Goal: Task Accomplishment & Management: Complete application form

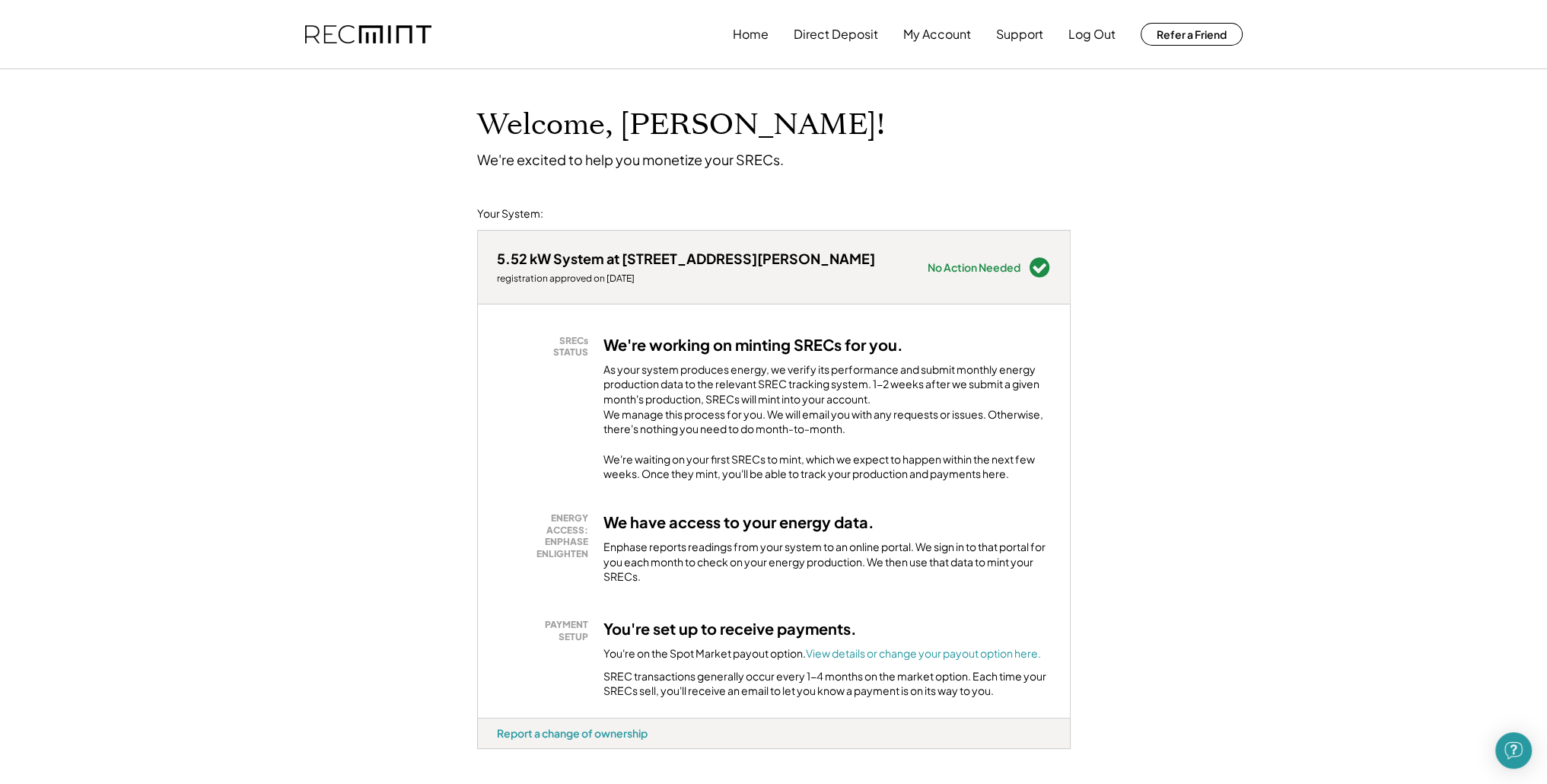
click at [584, 270] on div "5.52 kW System at [STREET_ADDRESS][PERSON_NAME] registration approved on [DATE]" at bounding box center [686, 267] width 378 height 35
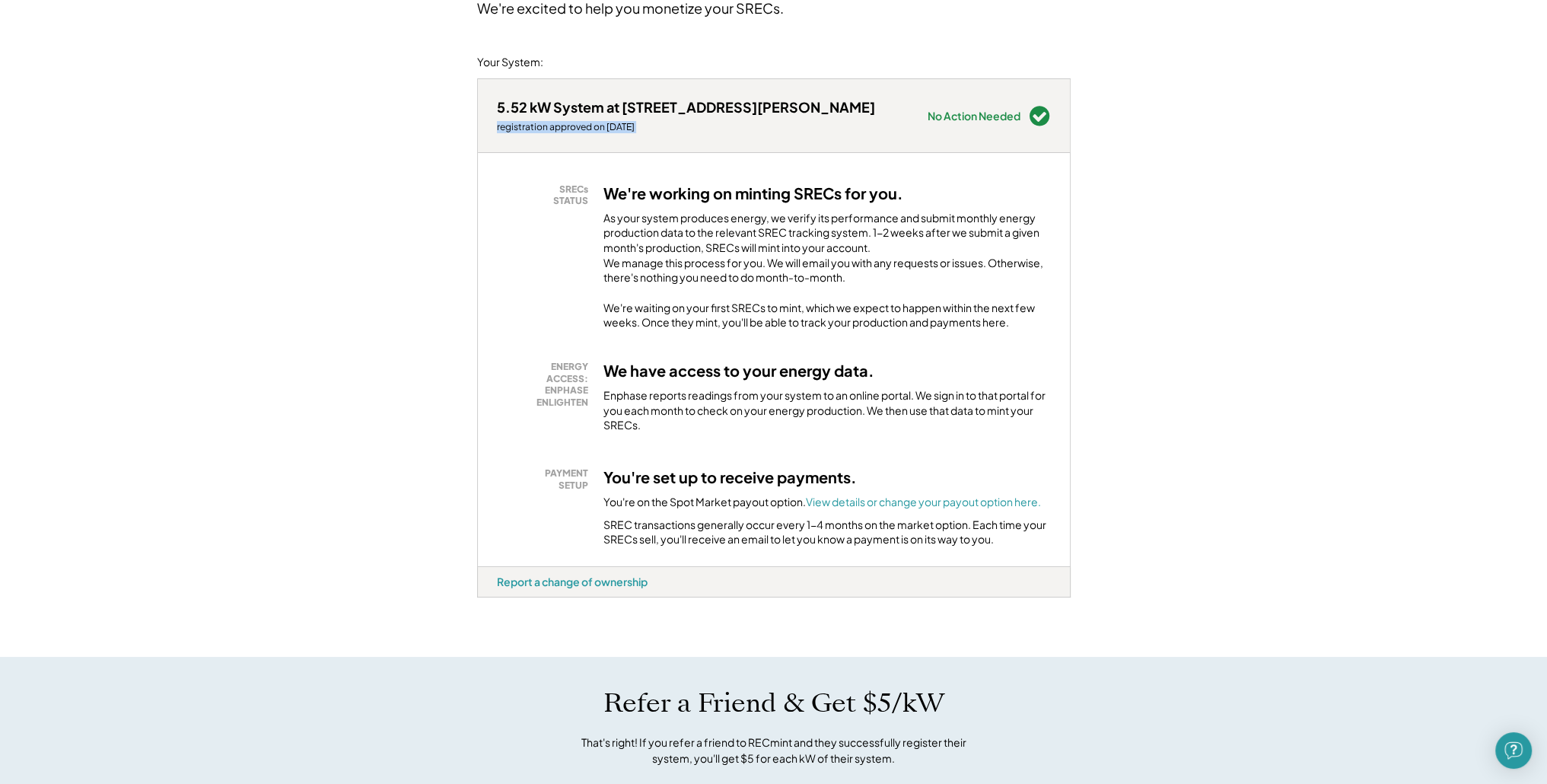
scroll to position [152, 0]
click at [734, 508] on div "You're on the Spot Market payout option. View details or change your payout opt…" at bounding box center [822, 501] width 437 height 15
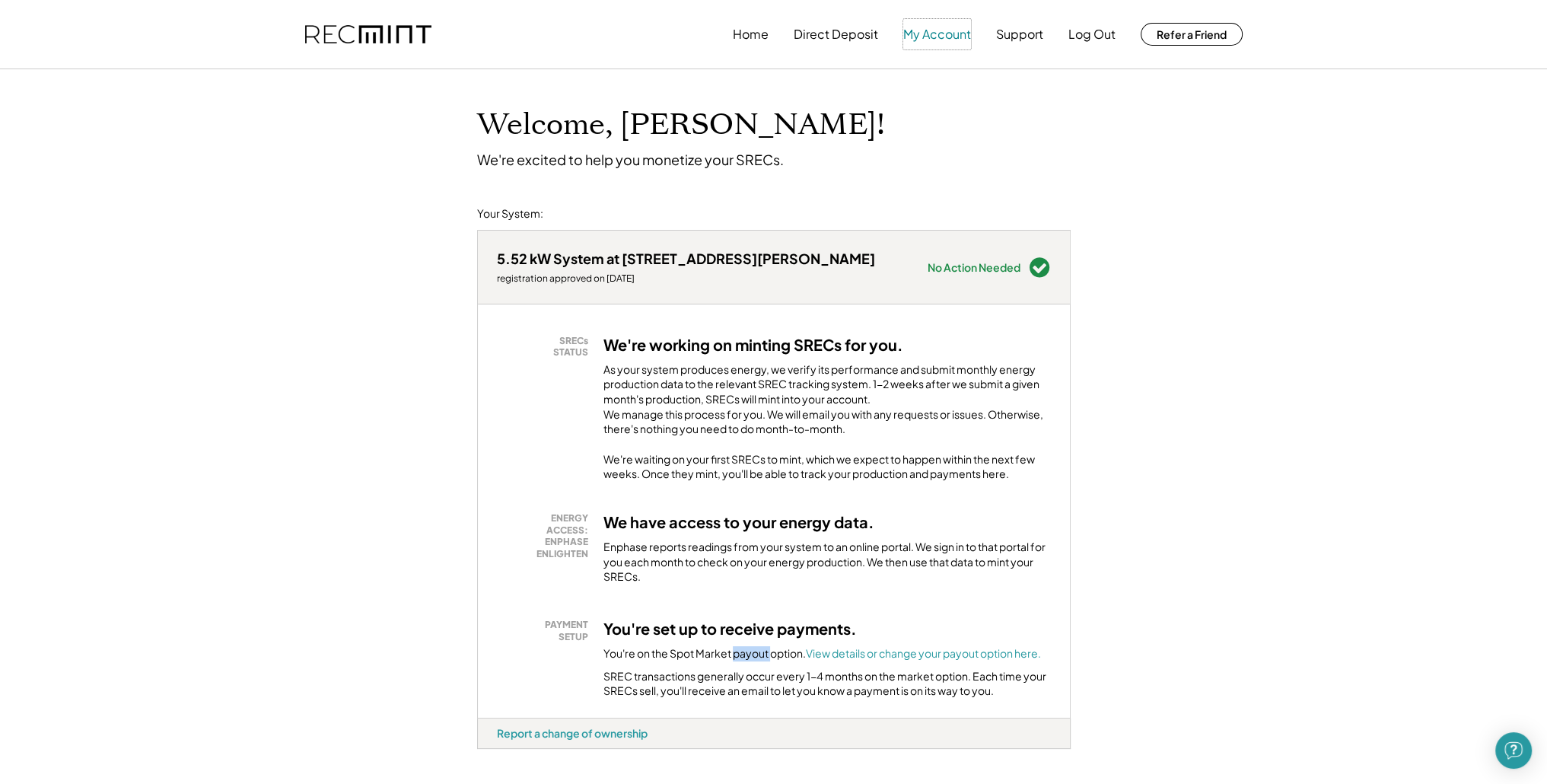
click at [940, 26] on button "My Account" at bounding box center [936, 34] width 67 height 31
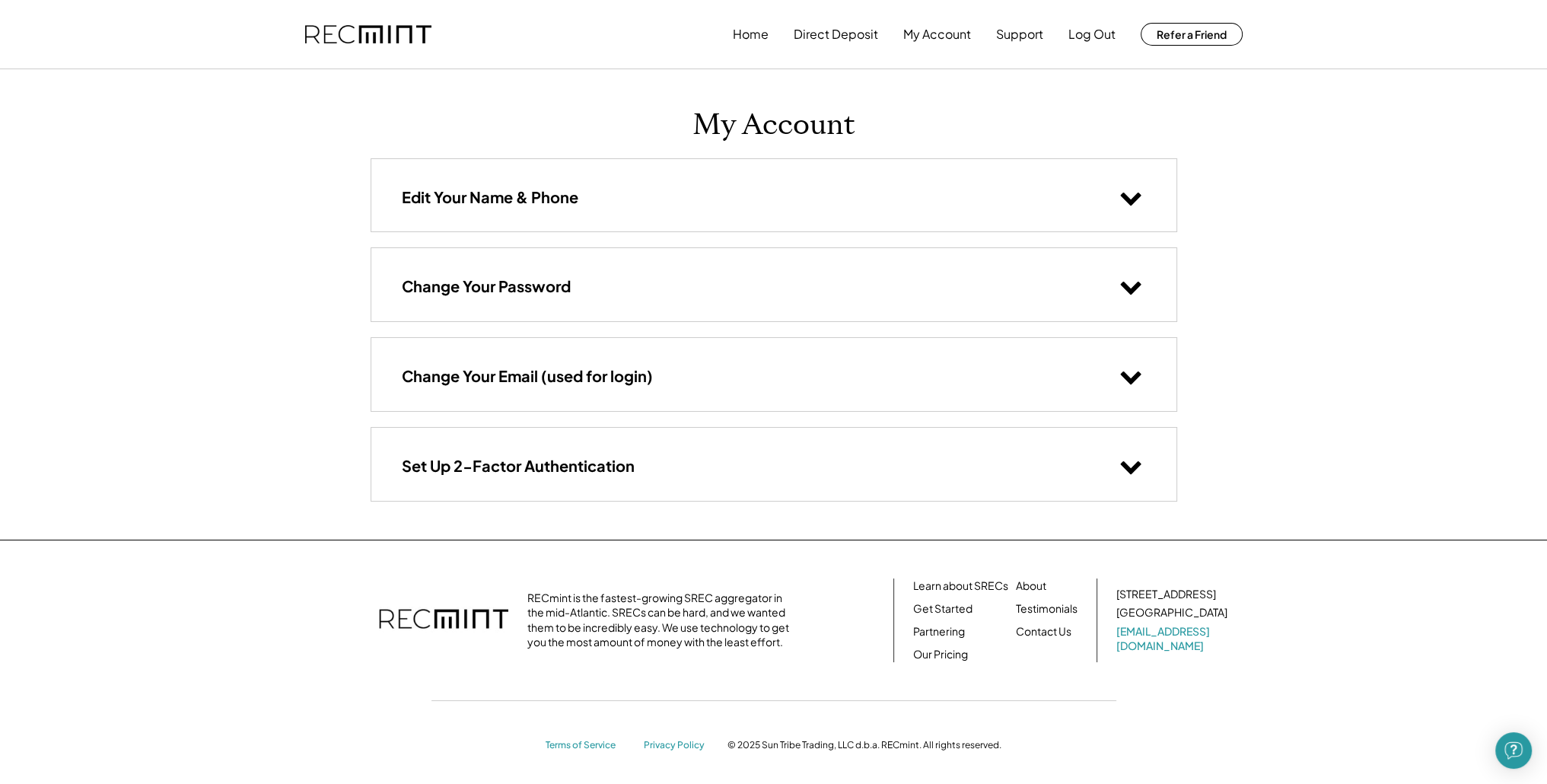
click at [1116, 455] on button at bounding box center [1130, 465] width 31 height 31
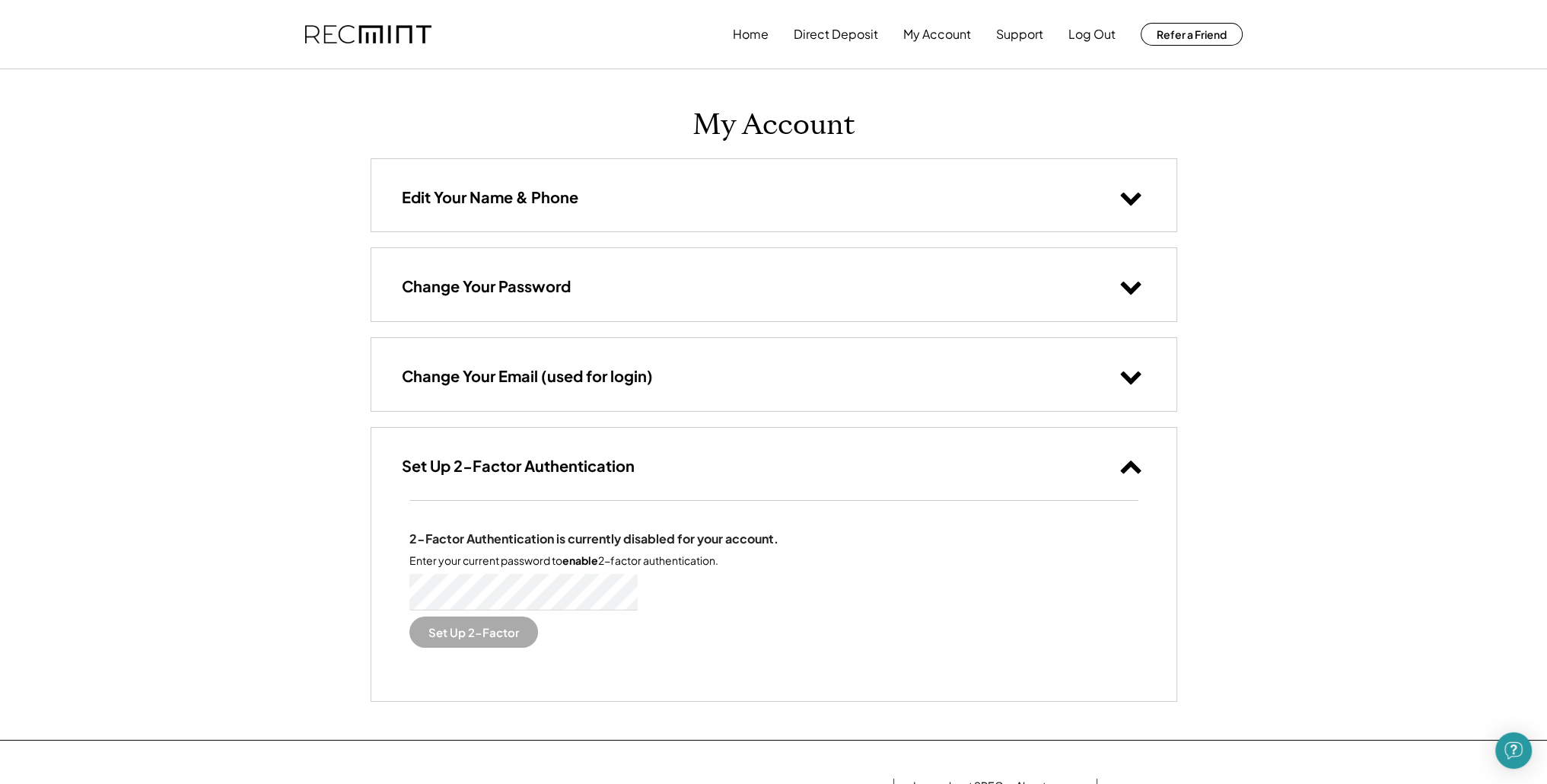
click at [1135, 199] on use at bounding box center [1129, 199] width 20 height 13
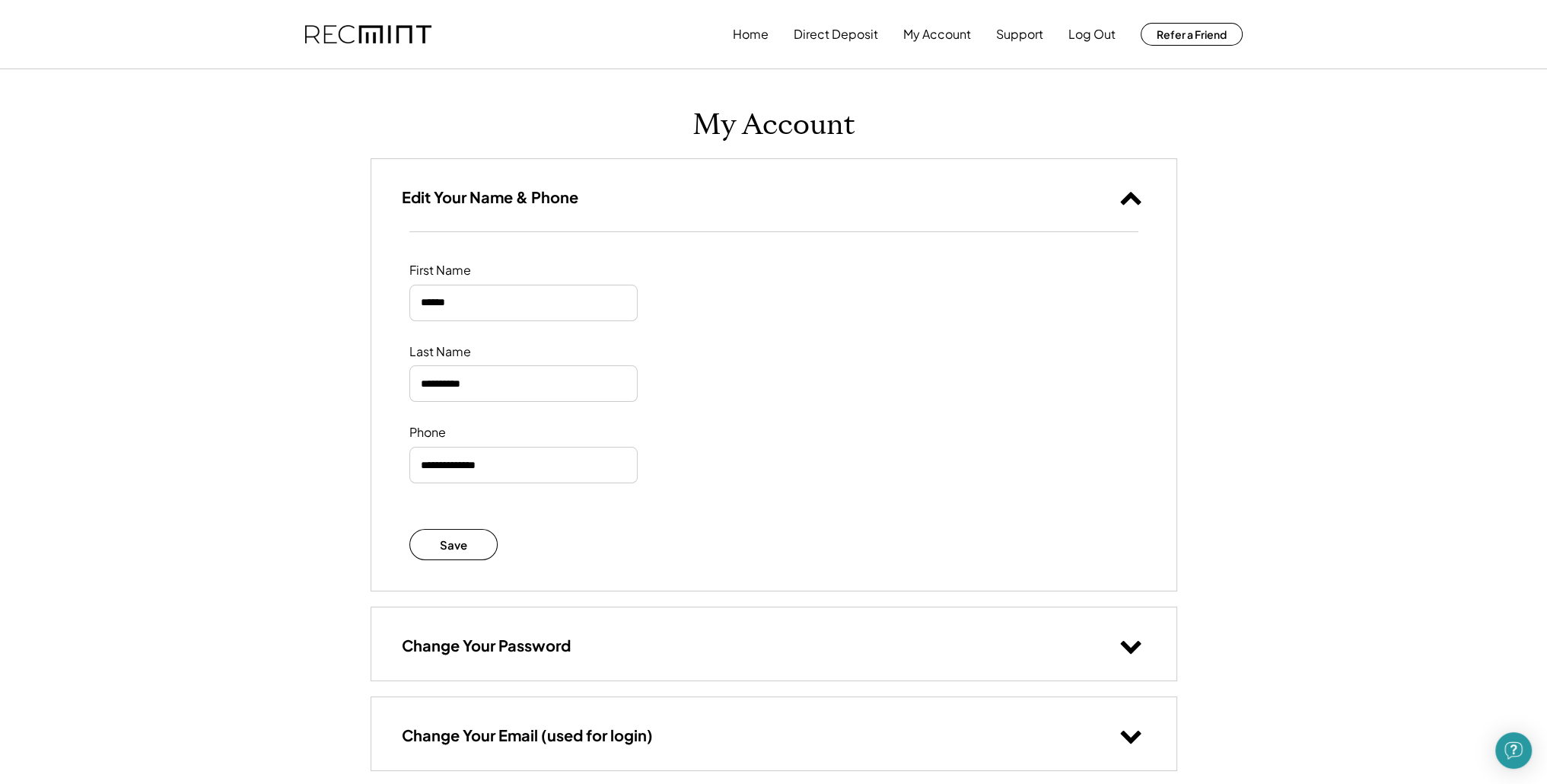
click at [1098, 632] on div "Change Your Password" at bounding box center [774, 643] width 805 height 73
click at [747, 45] on button "Home" at bounding box center [750, 34] width 36 height 31
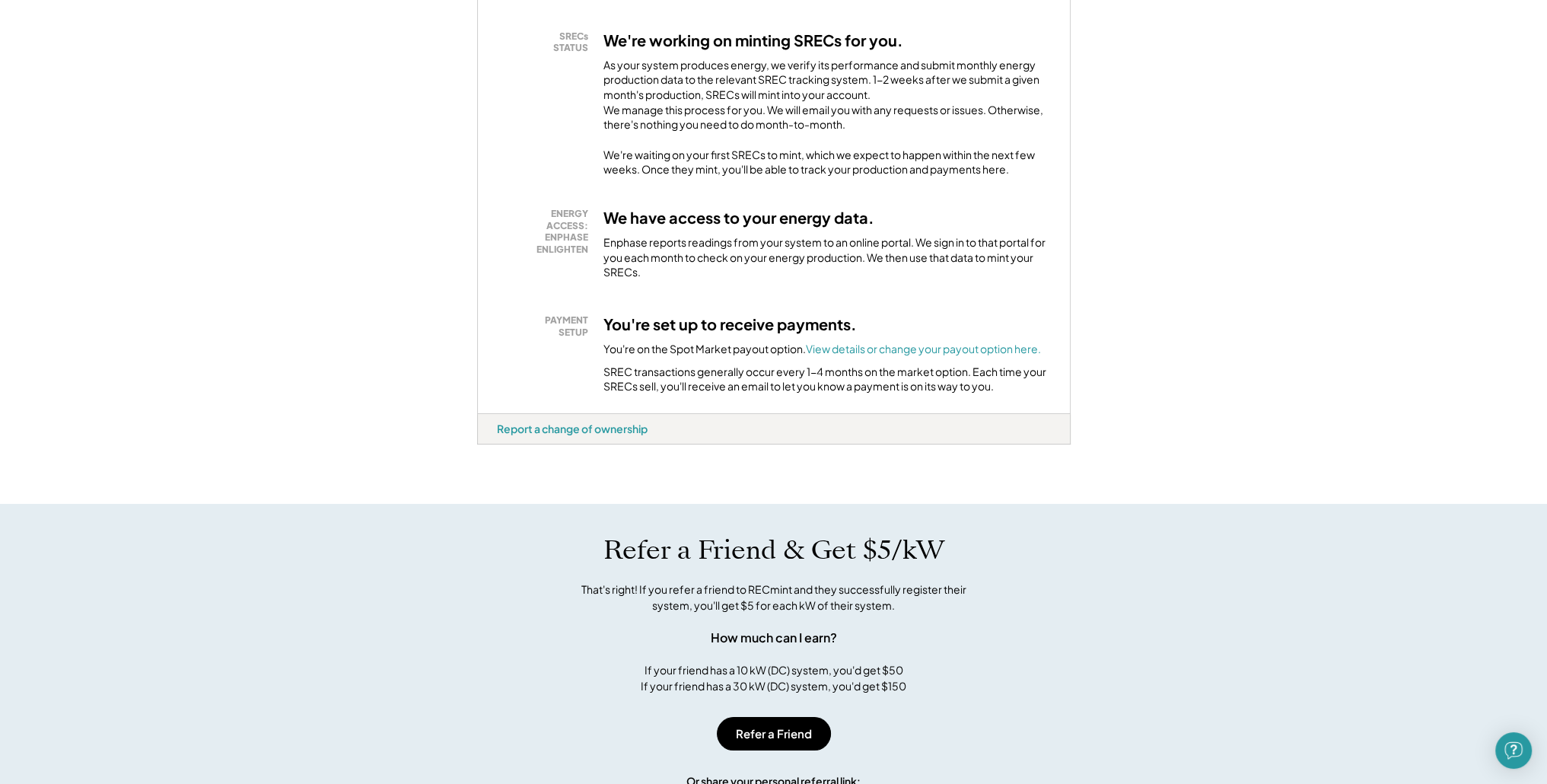
scroll to position [380, 0]
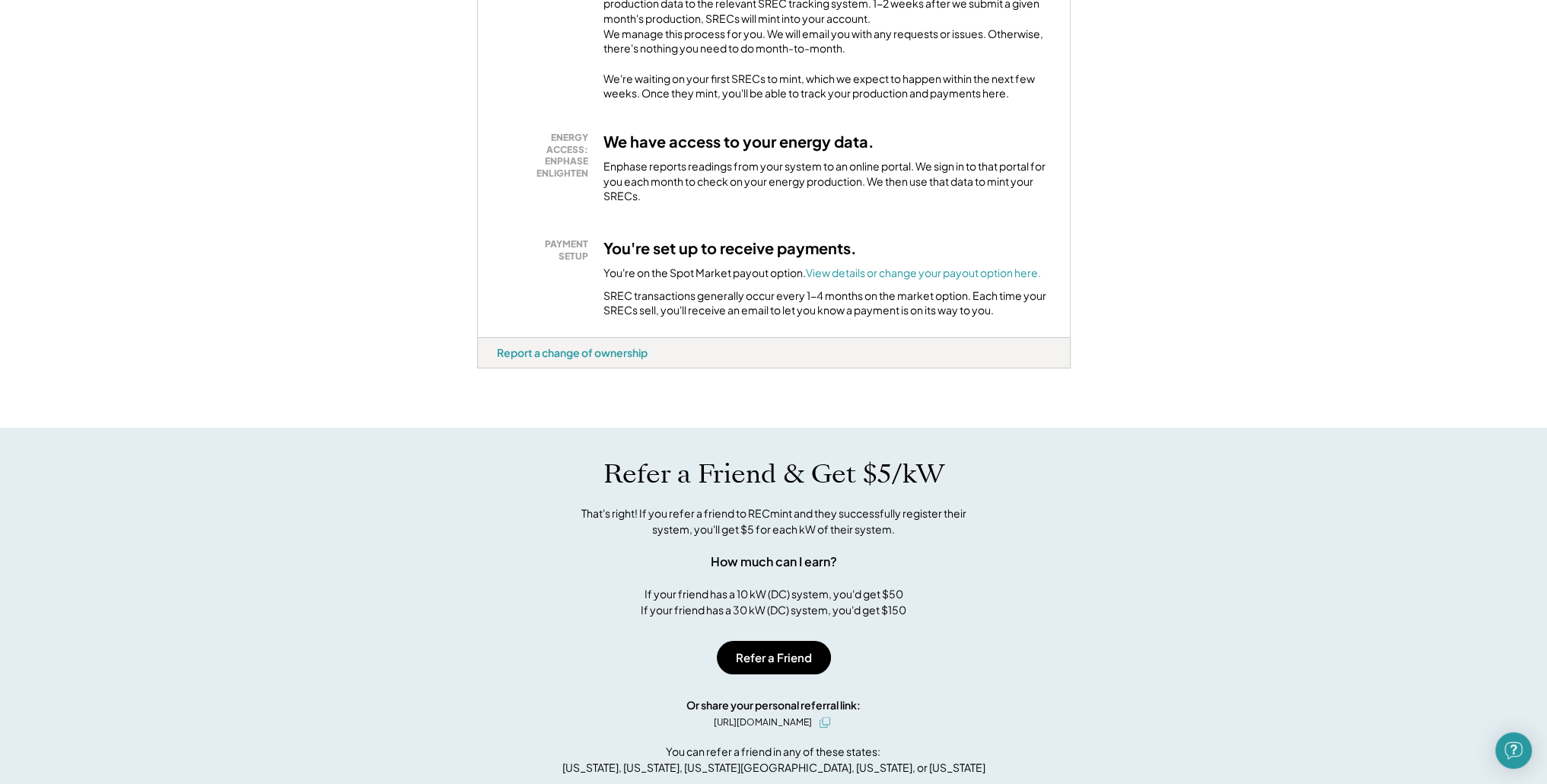
click at [715, 608] on div "If your friend has a 10 kW (DC) system, you'd get $50 If your friend has a 30 k…" at bounding box center [773, 602] width 265 height 32
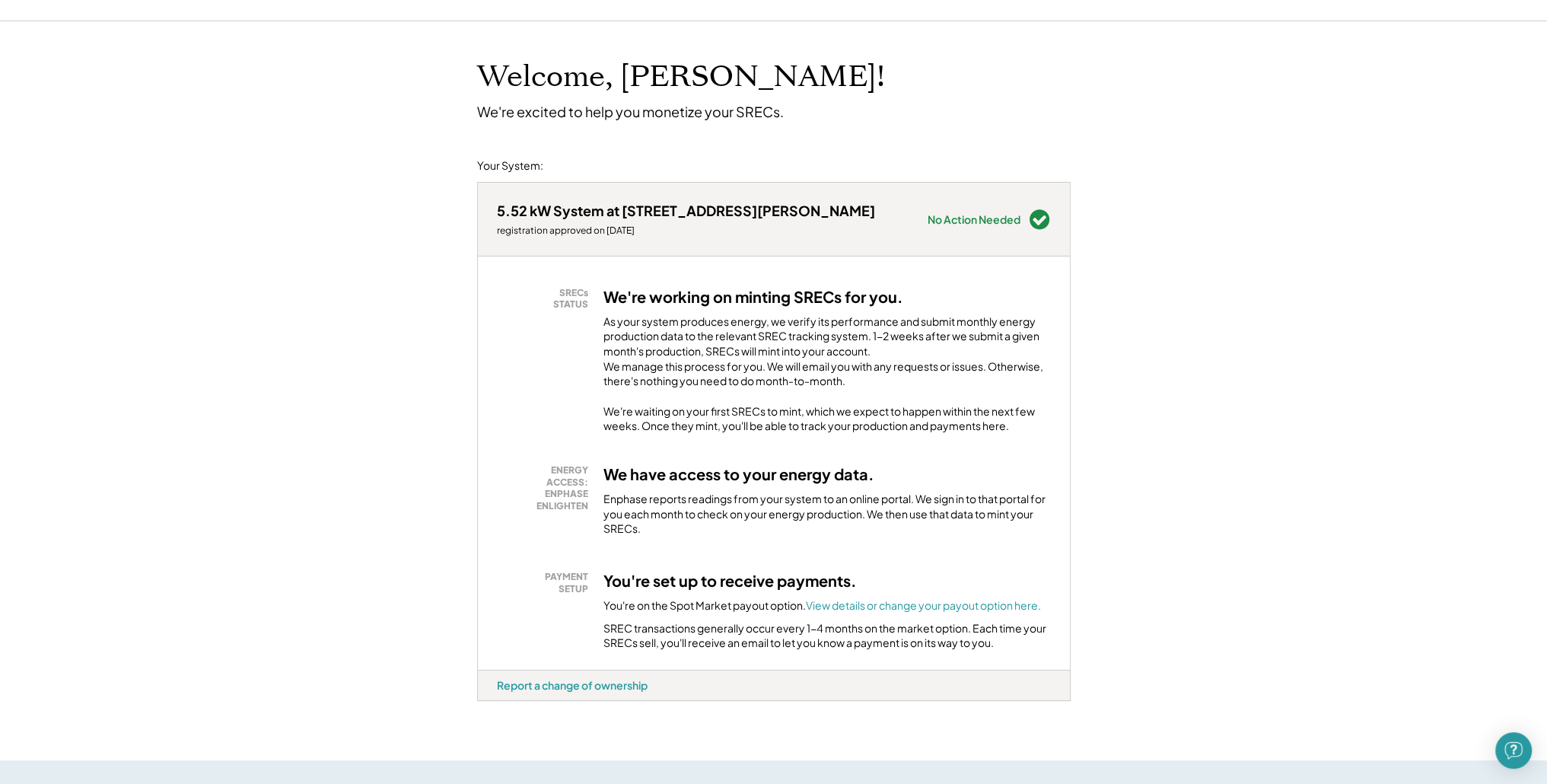
scroll to position [0, 0]
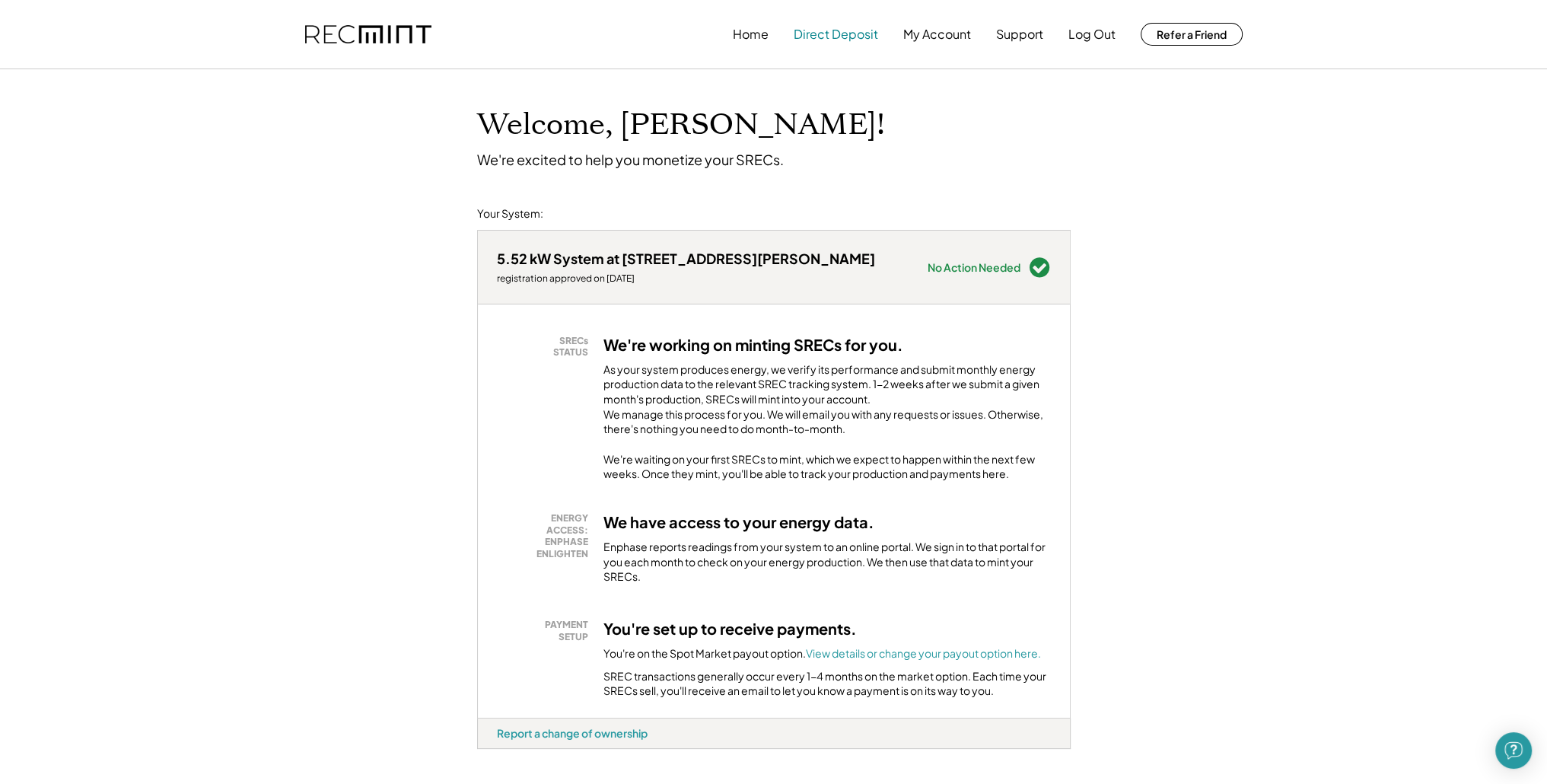
click at [856, 35] on button "Direct Deposit" at bounding box center [836, 34] width 84 height 31
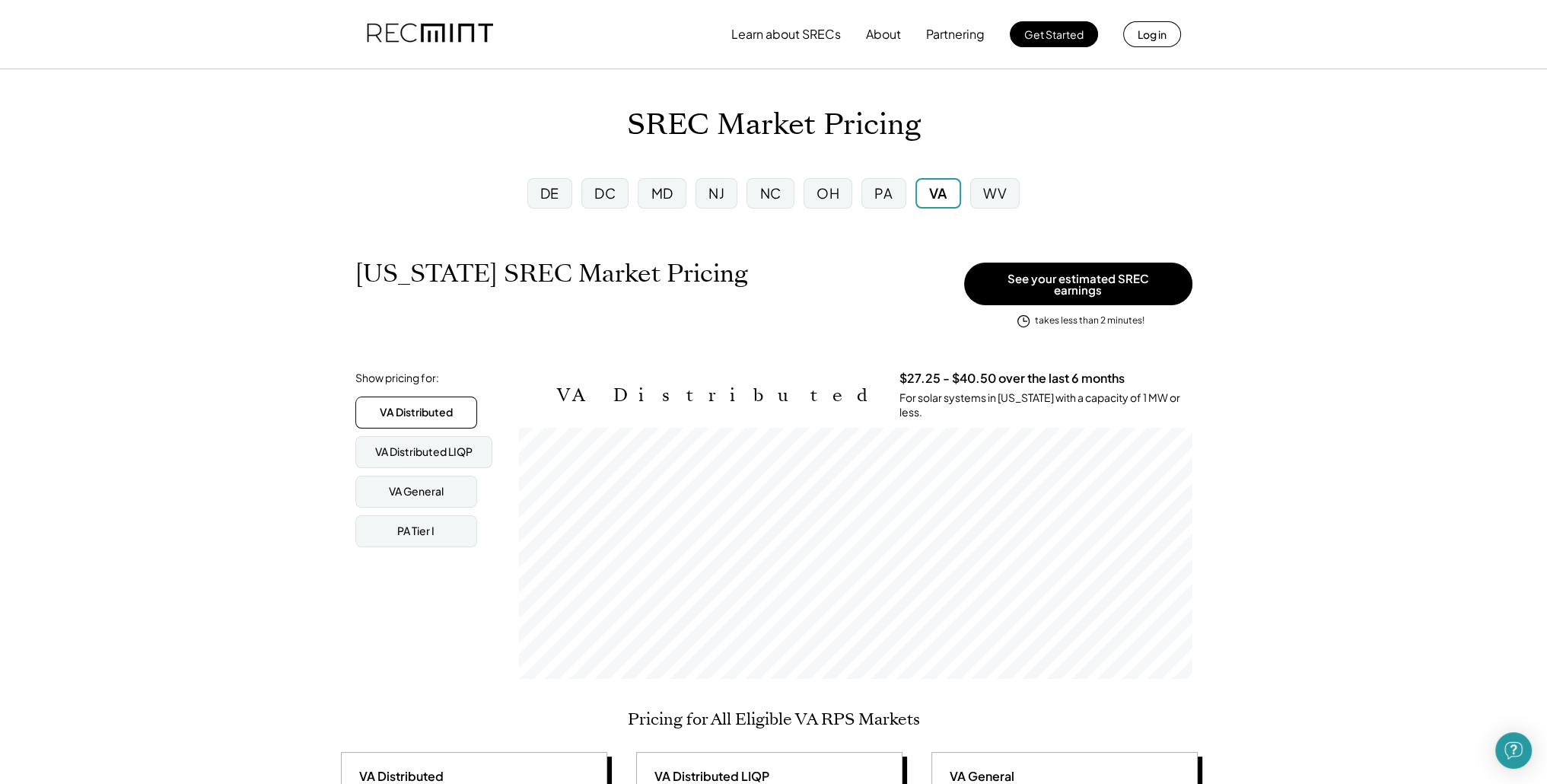
scroll to position [251, 674]
click at [679, 190] on div "MD" at bounding box center [661, 193] width 48 height 31
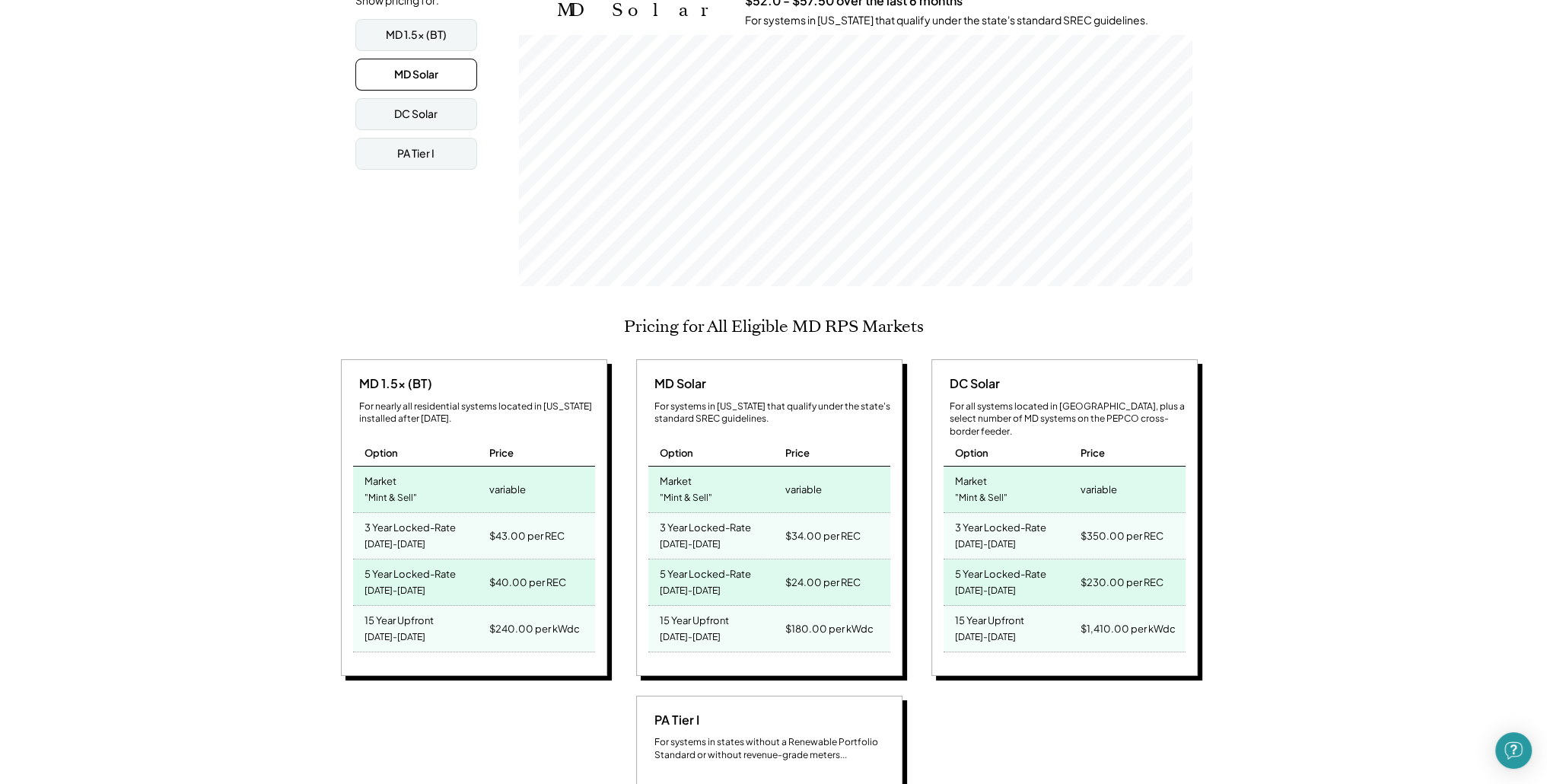
scroll to position [380, 0]
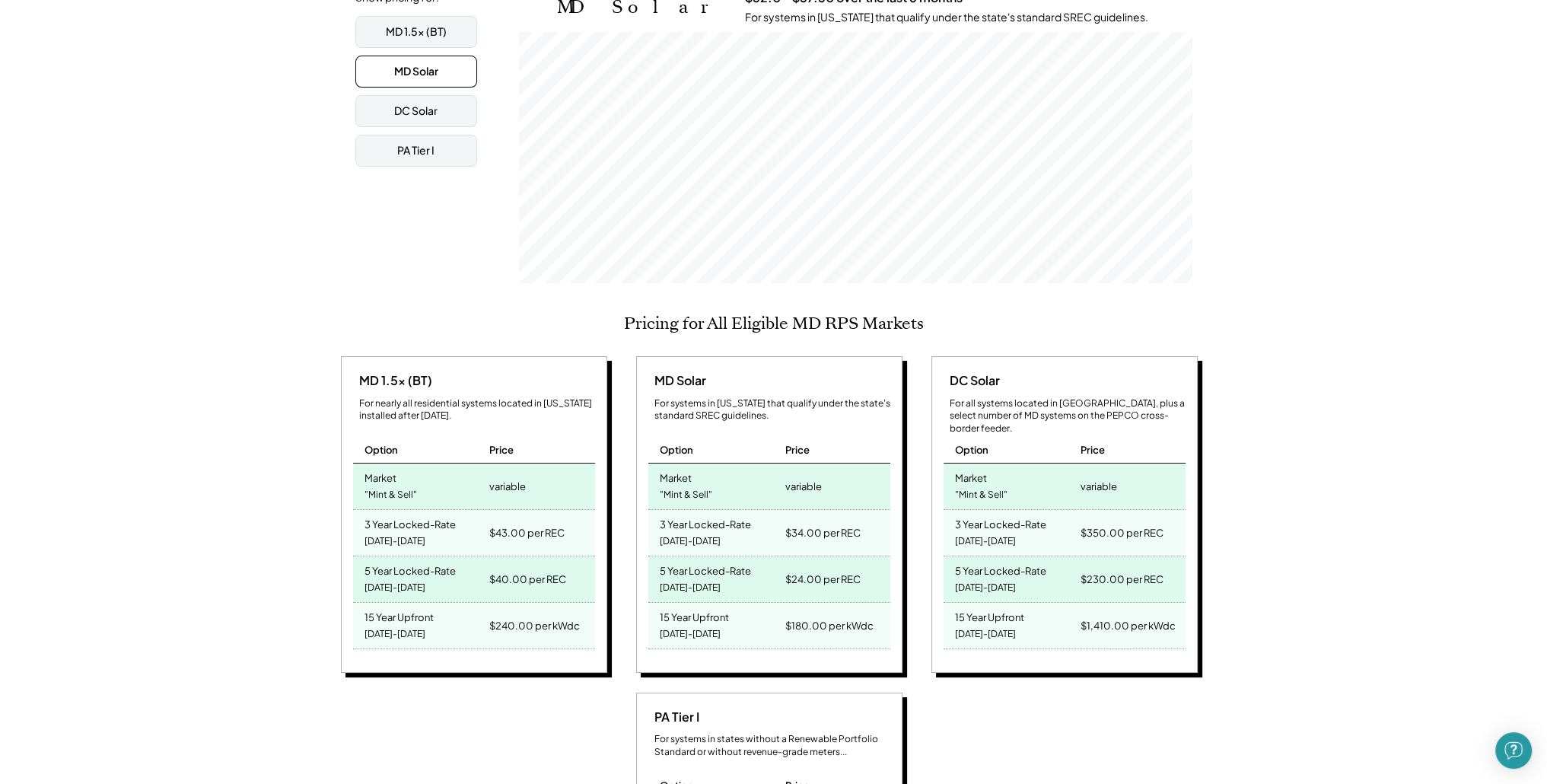
click at [706, 513] on div "3 Year Locked-Rate" at bounding box center [705, 522] width 91 height 18
click at [704, 513] on div "3 Year Locked-Rate" at bounding box center [705, 522] width 91 height 18
click at [697, 513] on div "3 Year Locked-Rate" at bounding box center [705, 522] width 91 height 18
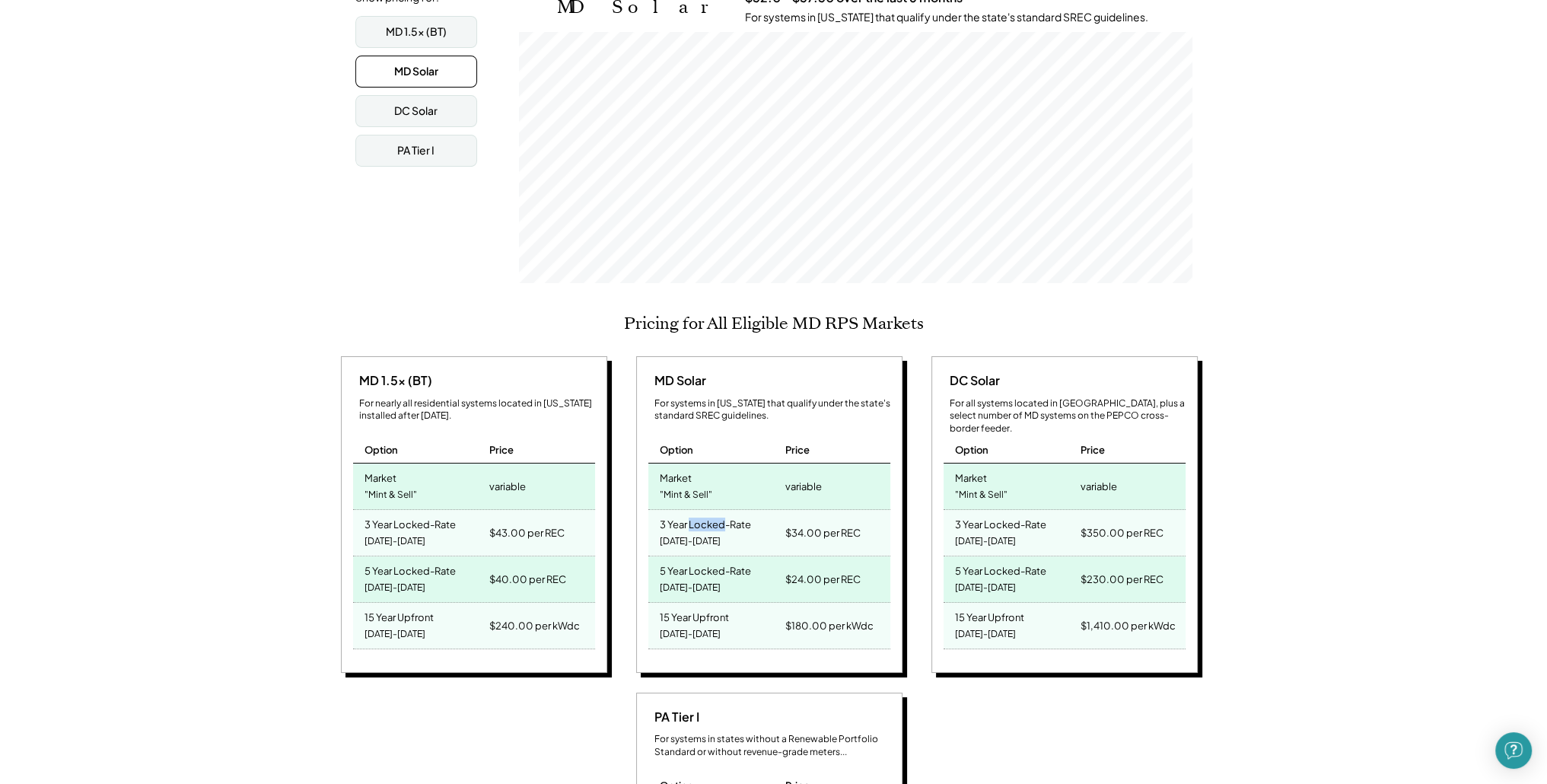
click at [697, 513] on div "3 Year Locked-Rate" at bounding box center [705, 522] width 91 height 18
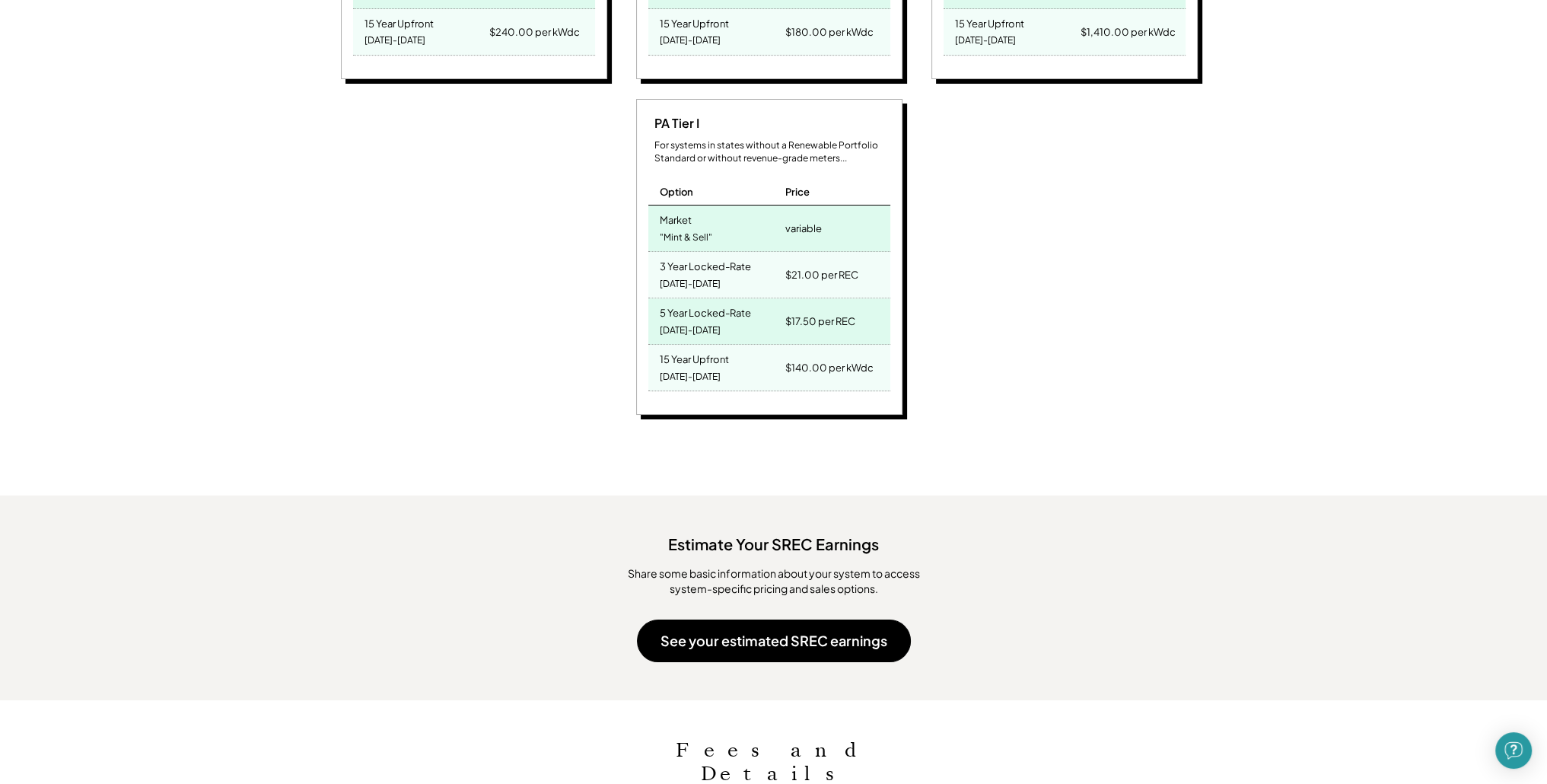
scroll to position [1218, 0]
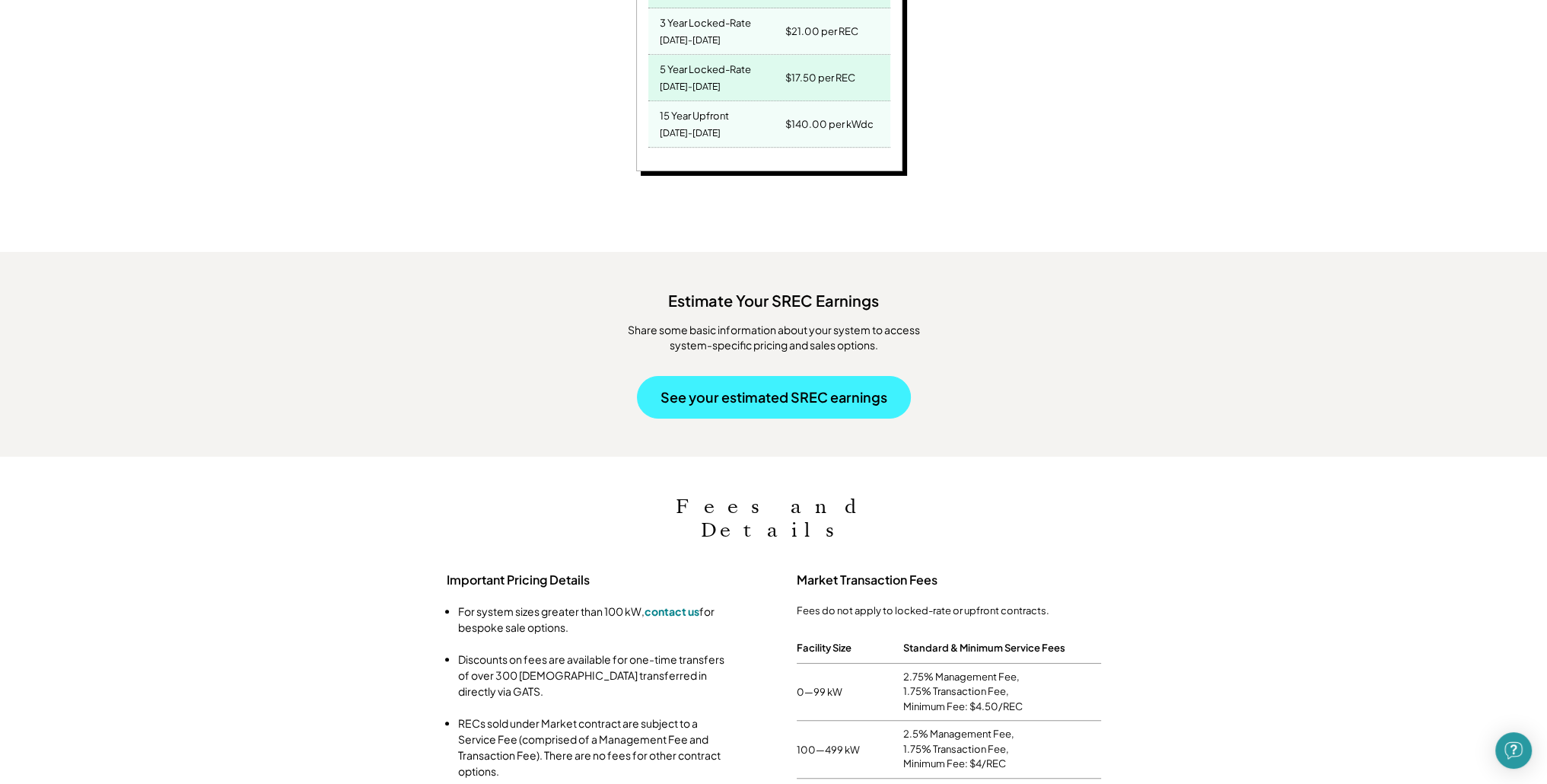
click at [777, 385] on button "See your estimated SREC earnings" at bounding box center [774, 397] width 274 height 43
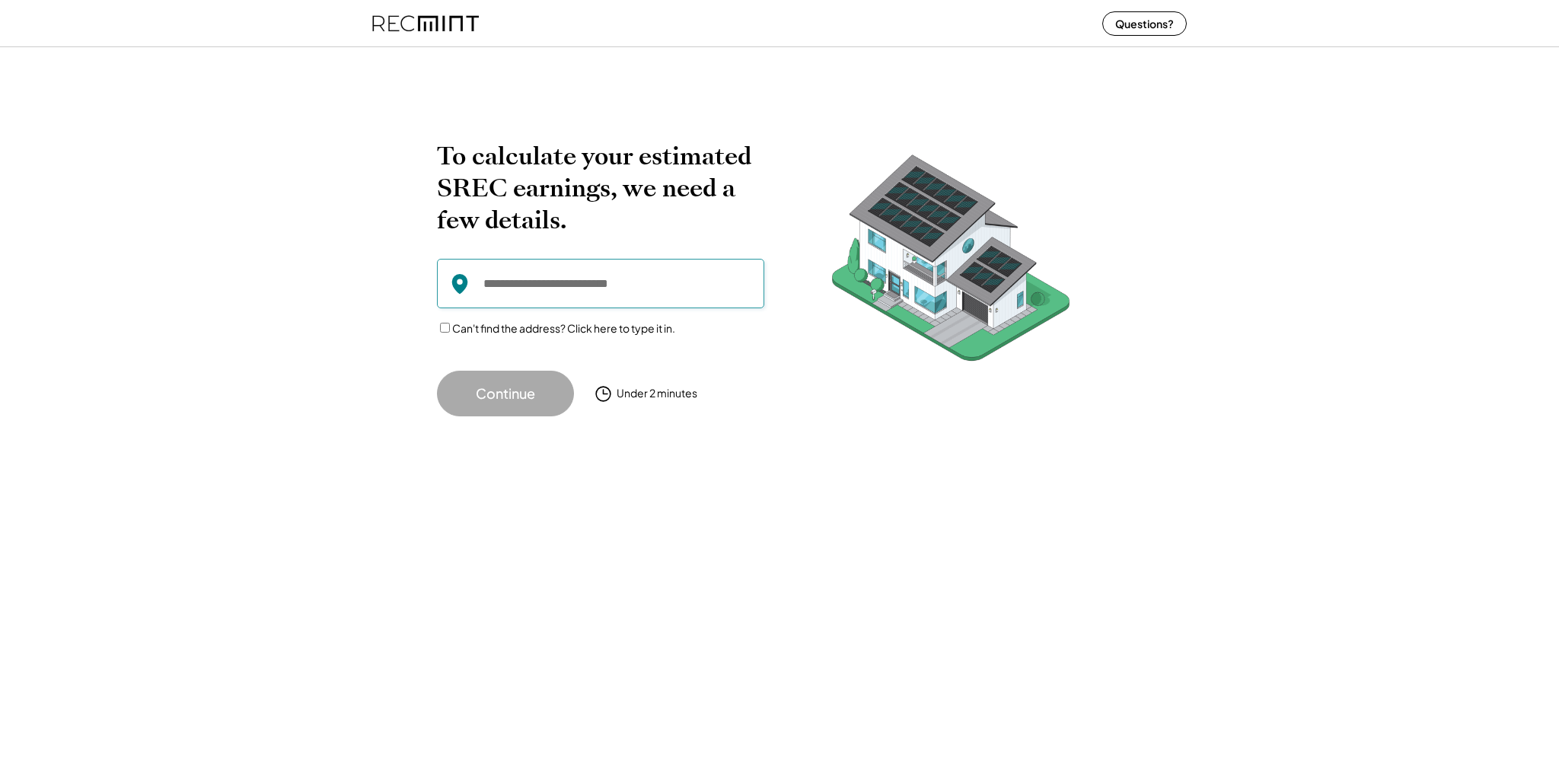
click at [622, 286] on input "input" at bounding box center [600, 283] width 327 height 49
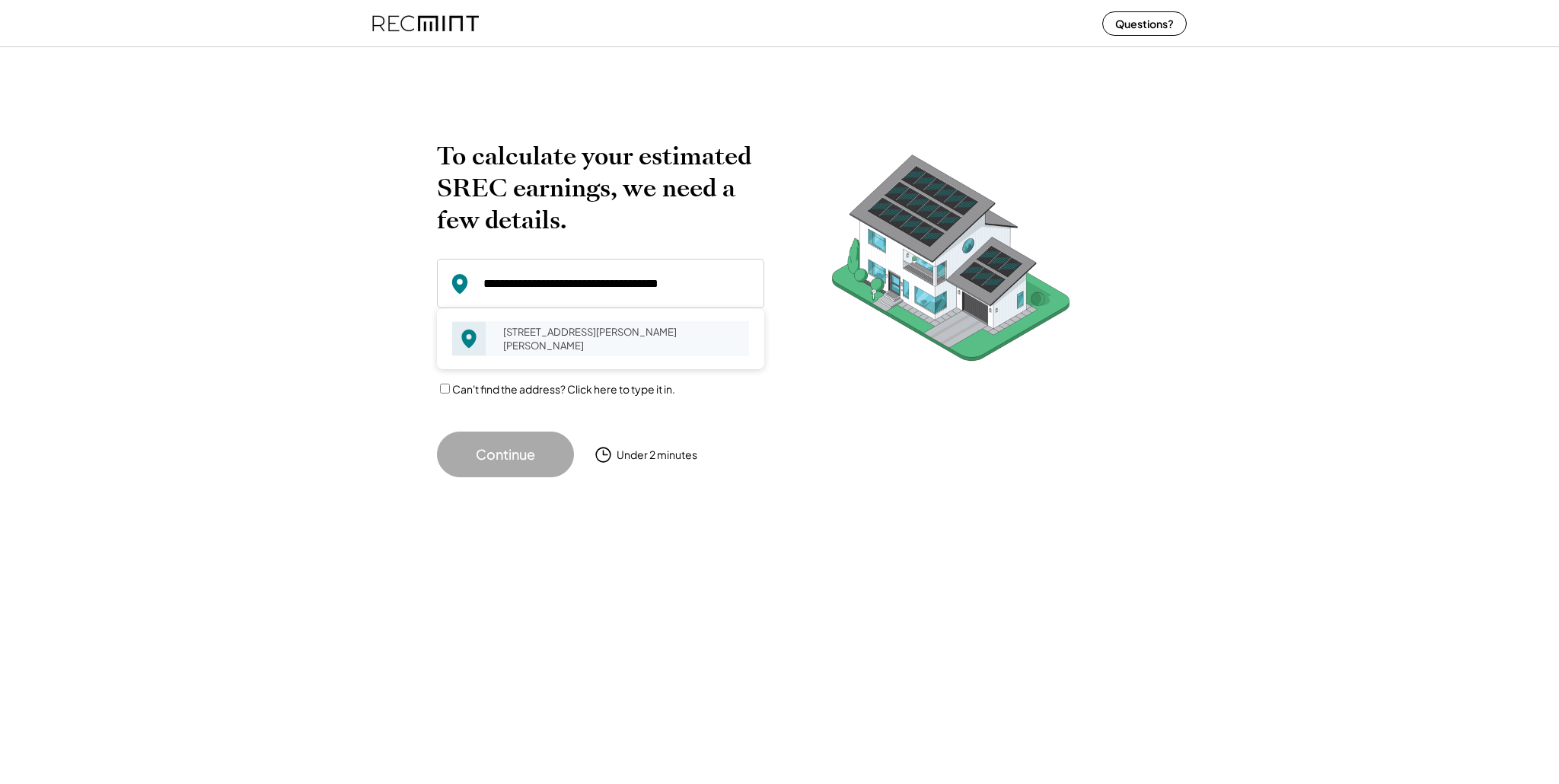
click at [559, 339] on div "7724 Goodfellow Way Derwood, MD 20855" at bounding box center [621, 339] width 256 height 35
type input "**********"
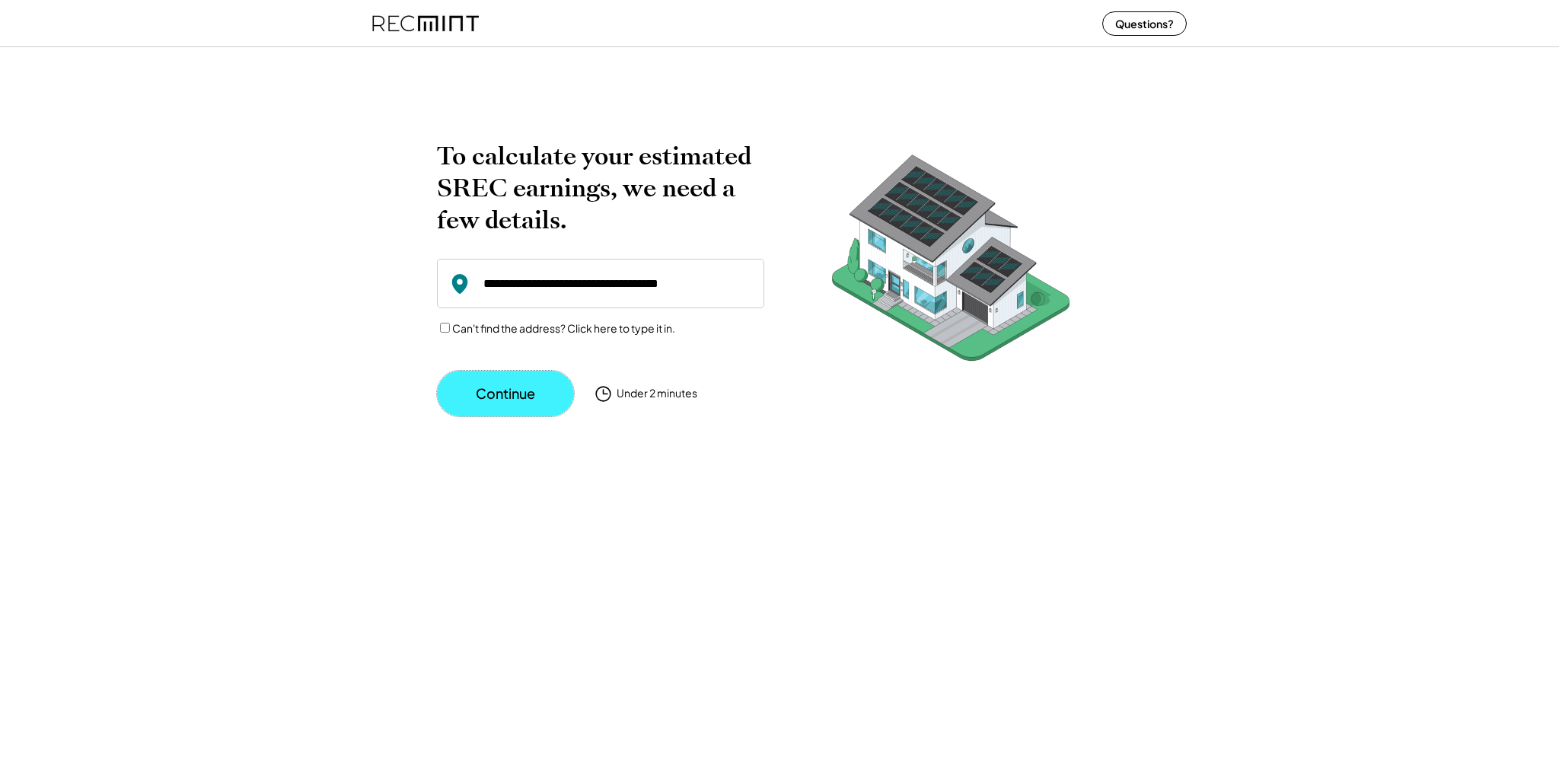
click at [526, 402] on button "Continue" at bounding box center [506, 393] width 137 height 46
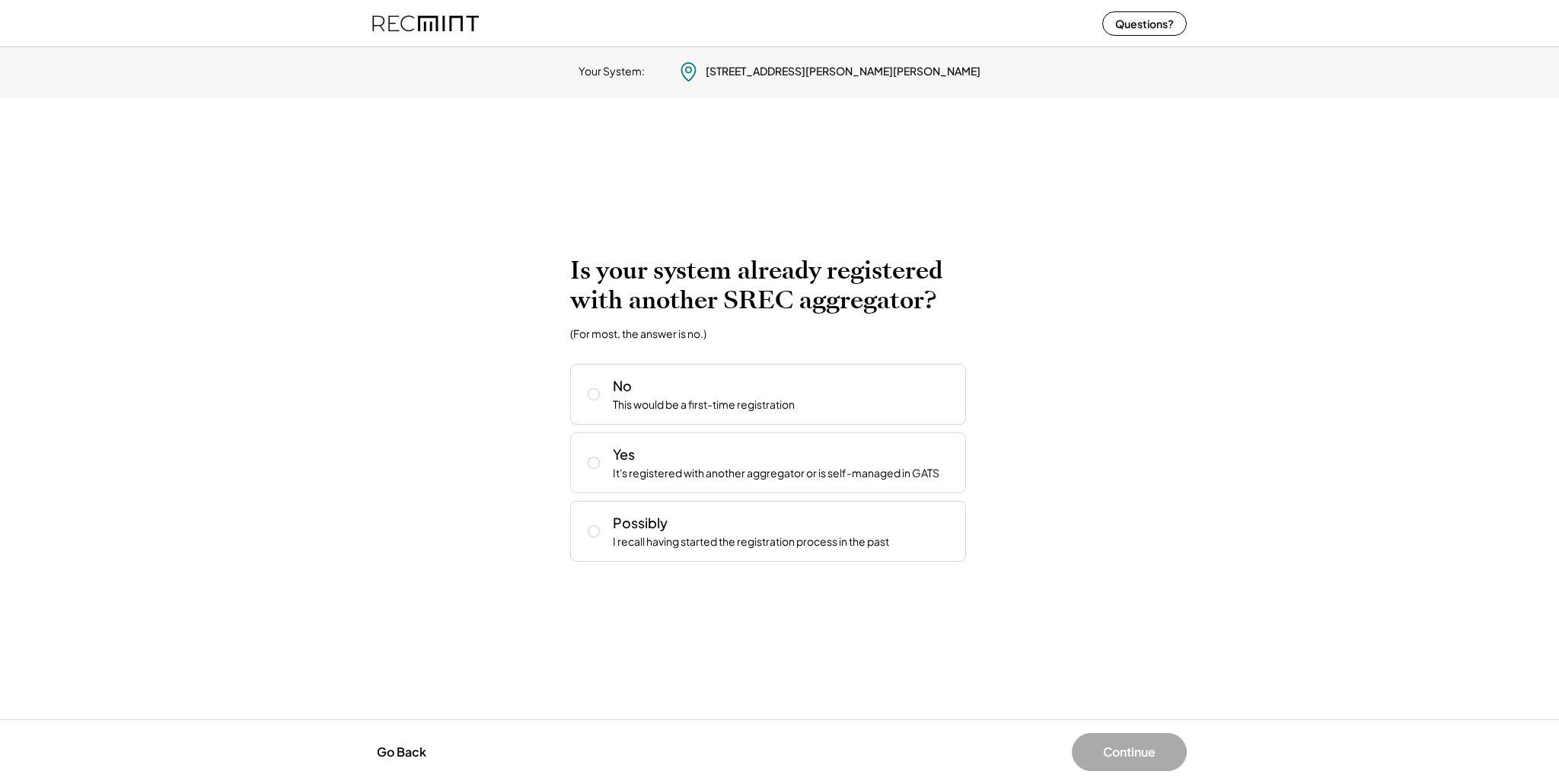
drag, startPoint x: 738, startPoint y: 297, endPoint x: 713, endPoint y: 275, distance: 33.3
drag, startPoint x: 726, startPoint y: 279, endPoint x: 719, endPoint y: 269, distance: 12.2
